Goal: Obtain resource: Download file/media

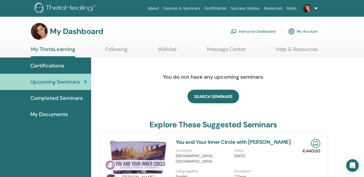
click at [68, 69] on div "Certifications" at bounding box center [45, 66] width 83 height 8
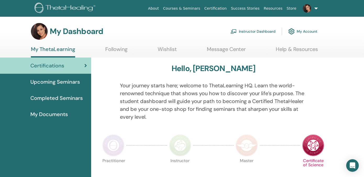
click at [57, 115] on span "My Documents" at bounding box center [48, 114] width 37 height 8
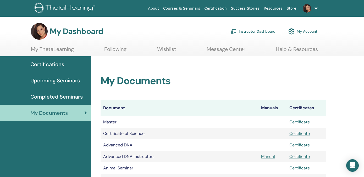
click at [64, 95] on span "Completed Seminars" at bounding box center [56, 97] width 52 height 8
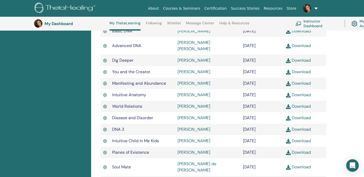
scroll to position [193, 0]
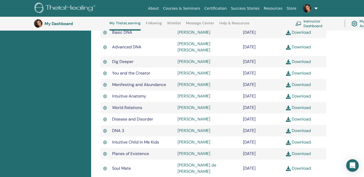
click at [297, 70] on link "Download" at bounding box center [298, 72] width 25 height 5
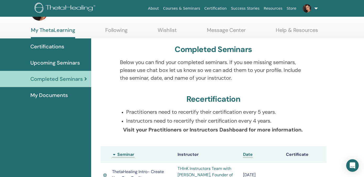
scroll to position [0, 0]
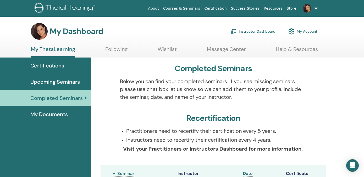
click at [40, 114] on span "My Documents" at bounding box center [48, 114] width 37 height 8
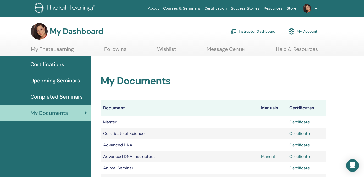
click at [62, 82] on span "Upcoming Seminars" at bounding box center [54, 81] width 49 height 8
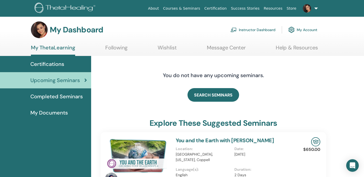
scroll to position [1, 0]
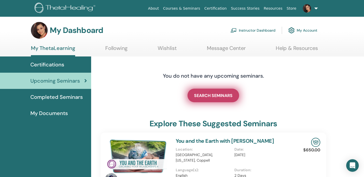
click at [216, 99] on link "SEARCH SEMINARS" at bounding box center [213, 96] width 52 height 14
